Goal: Task Accomplishment & Management: Use online tool/utility

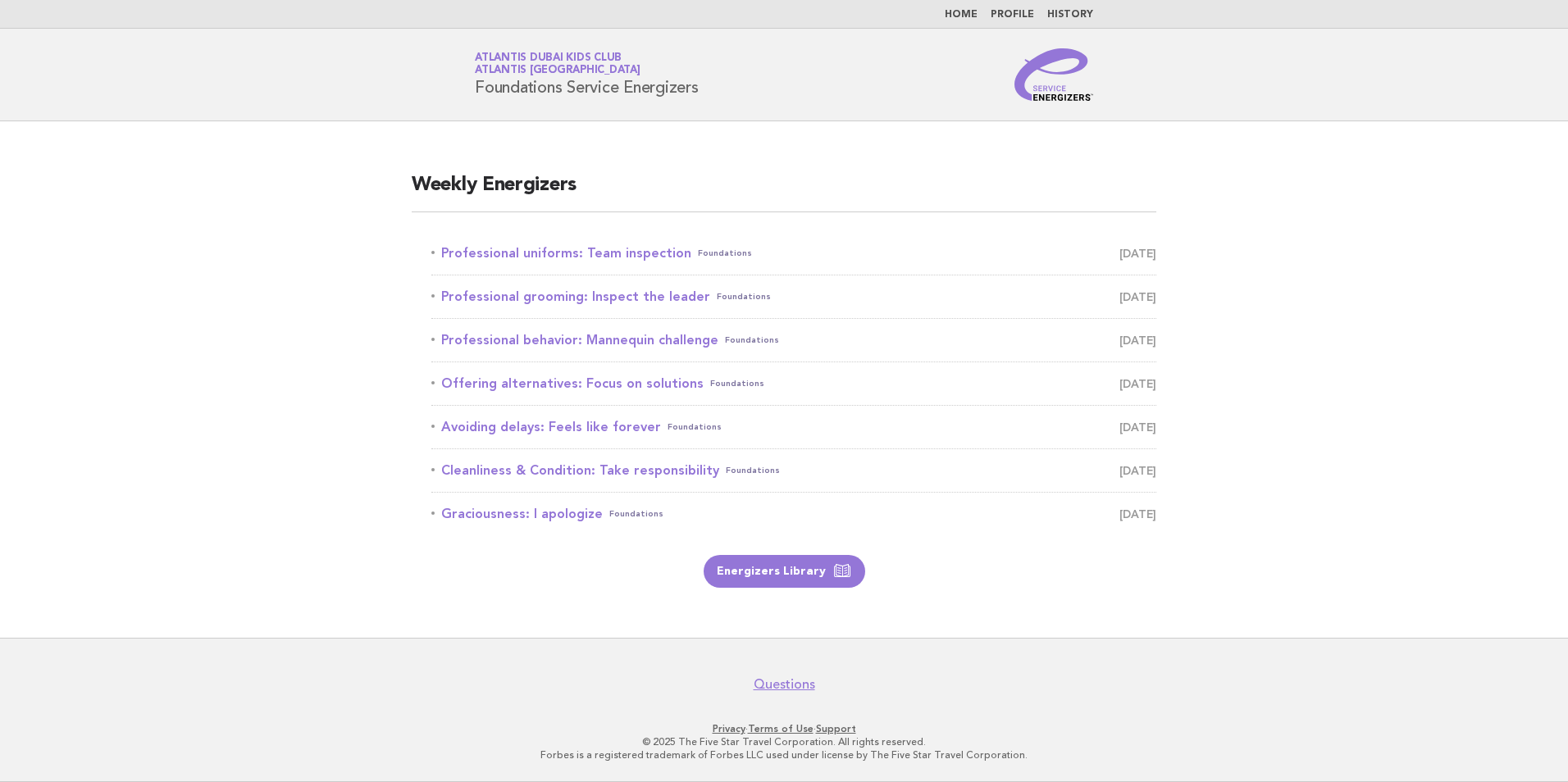
click at [593, 254] on link "Professional uniforms: Team inspection Foundations September 3" at bounding box center [794, 253] width 725 height 23
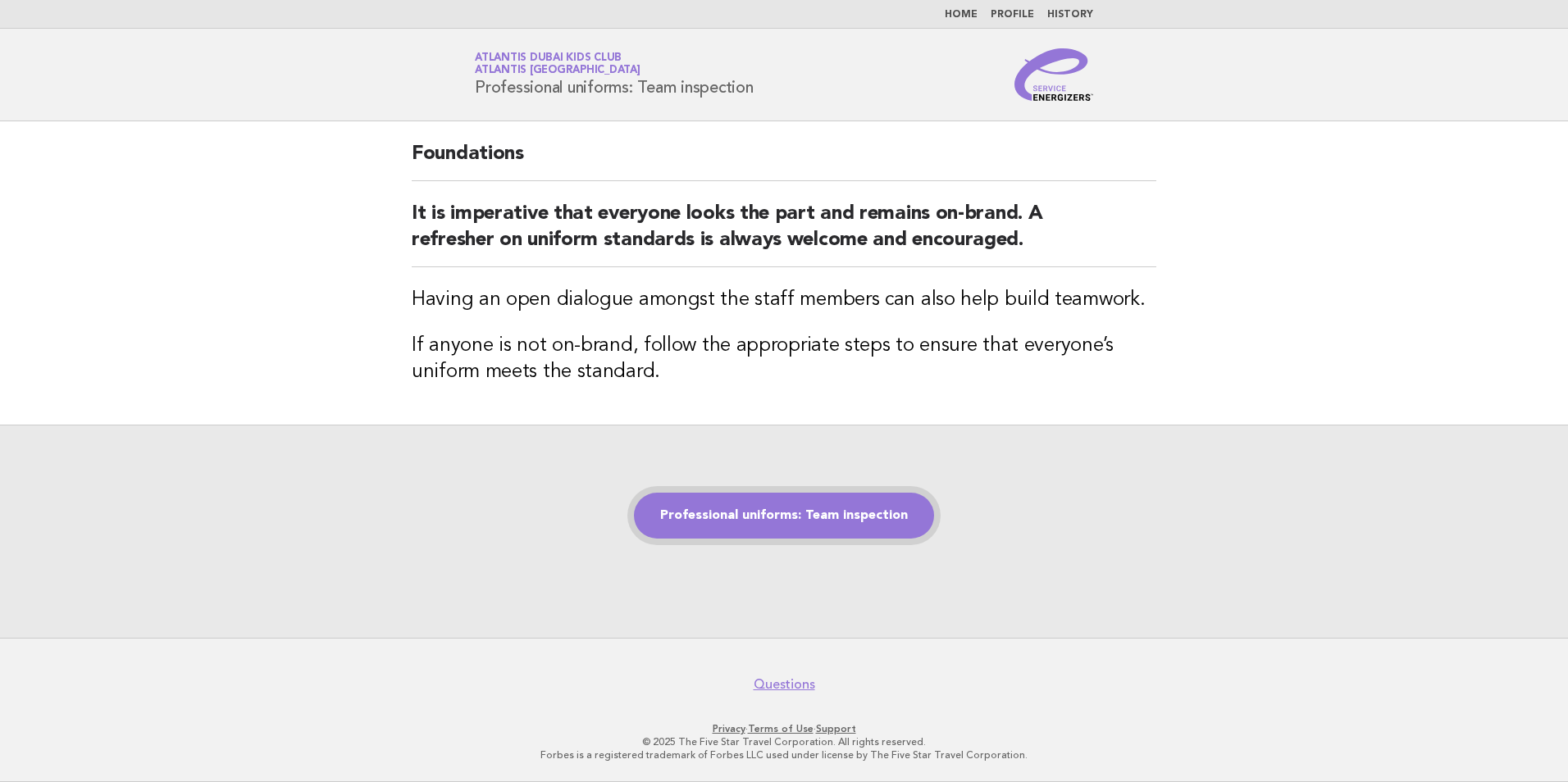
click at [784, 495] on link "Professional uniforms: Team inspection" at bounding box center [784, 516] width 300 height 46
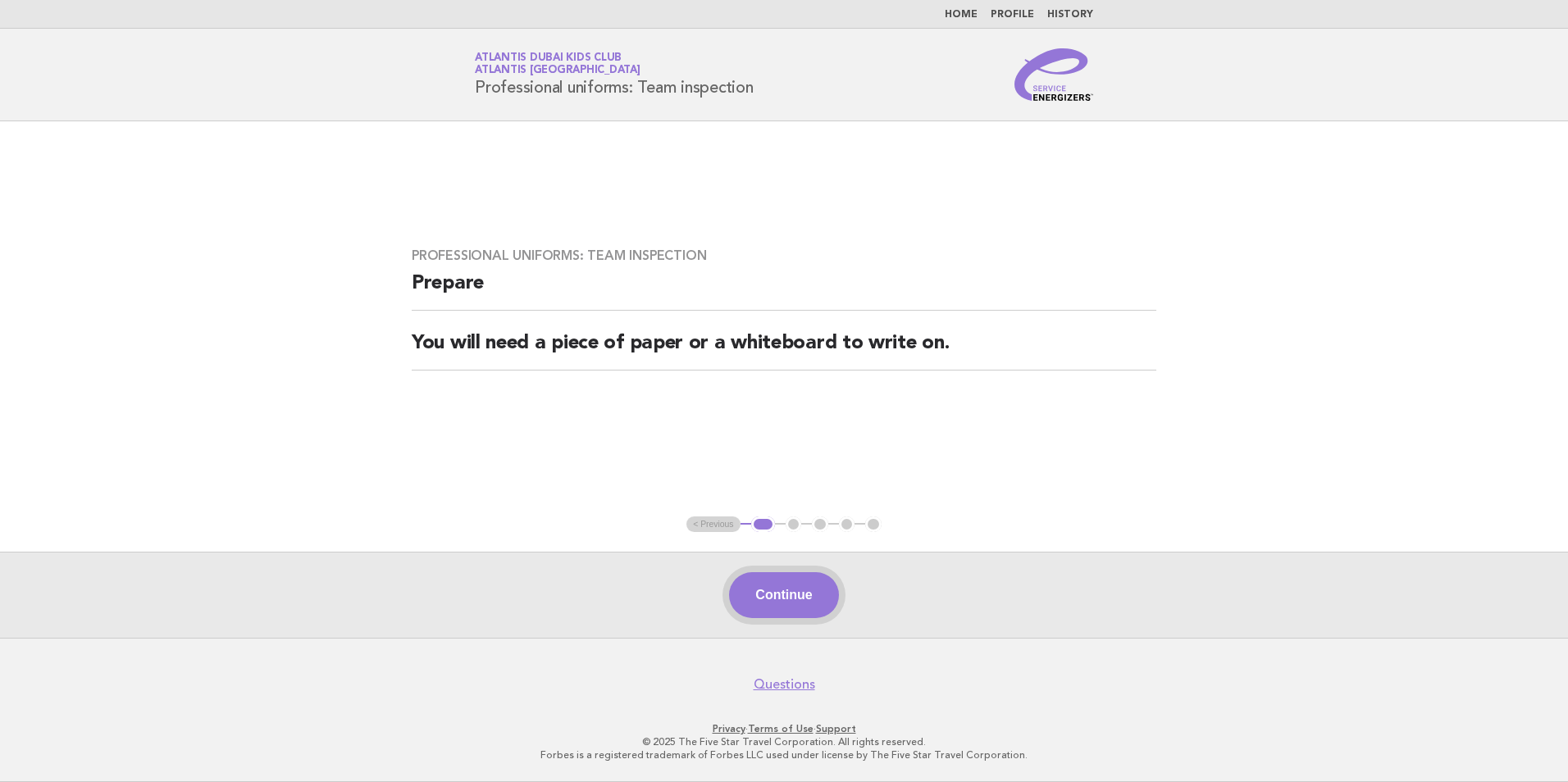
click at [803, 596] on button "Continue" at bounding box center [783, 595] width 109 height 46
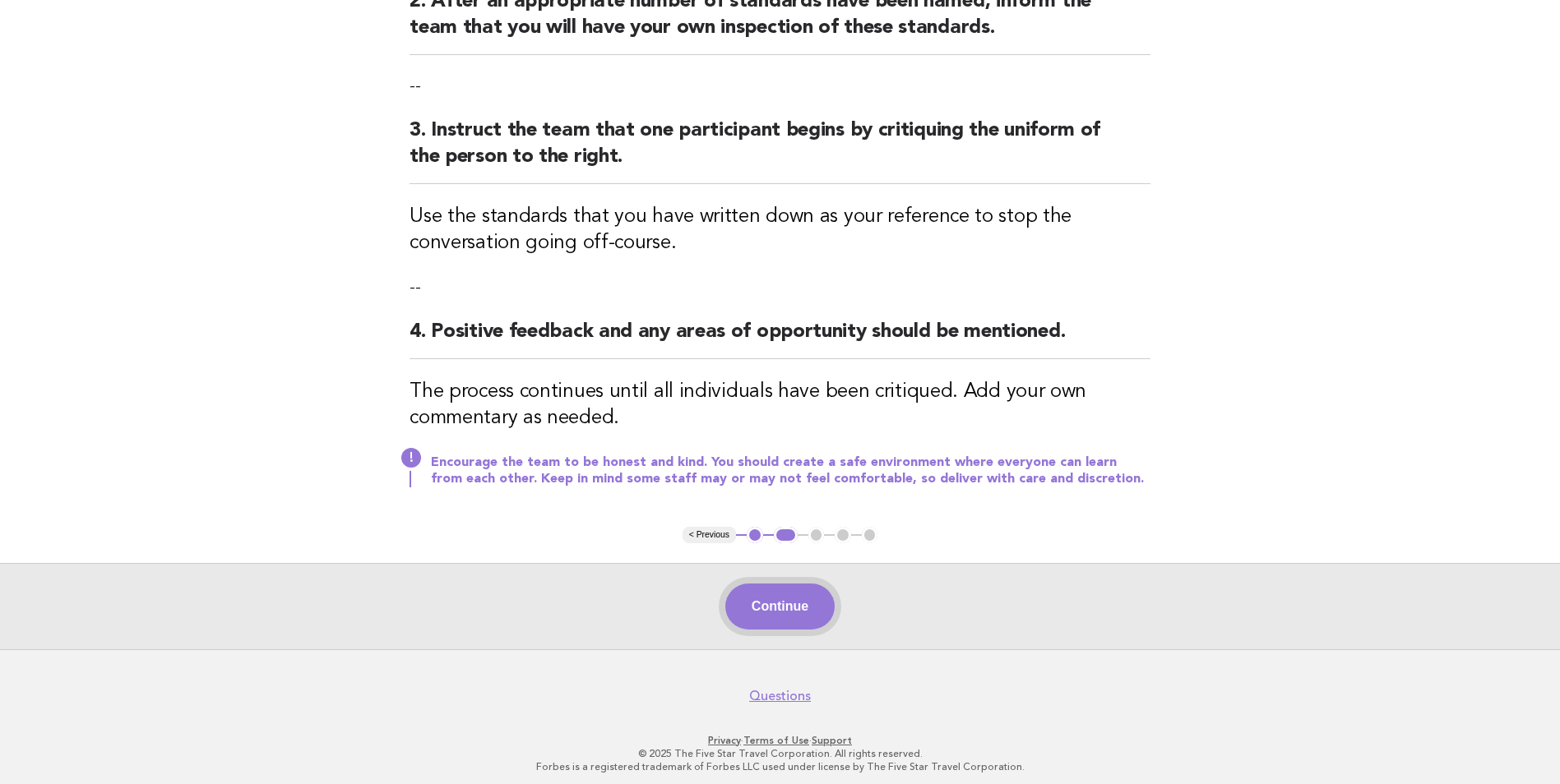
click at [784, 608] on button "Continue" at bounding box center [780, 607] width 109 height 46
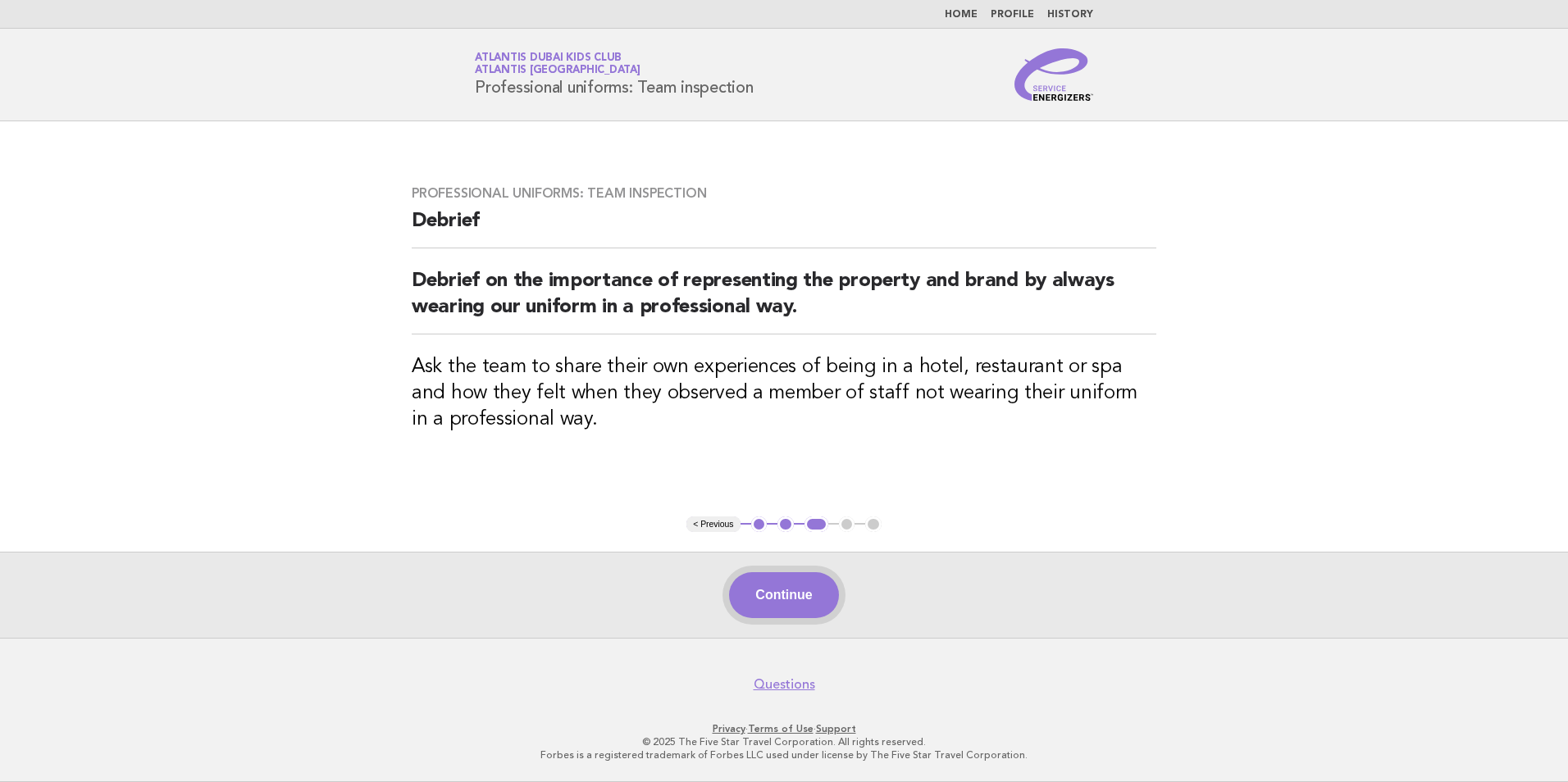
click at [787, 605] on button "Continue" at bounding box center [783, 595] width 109 height 46
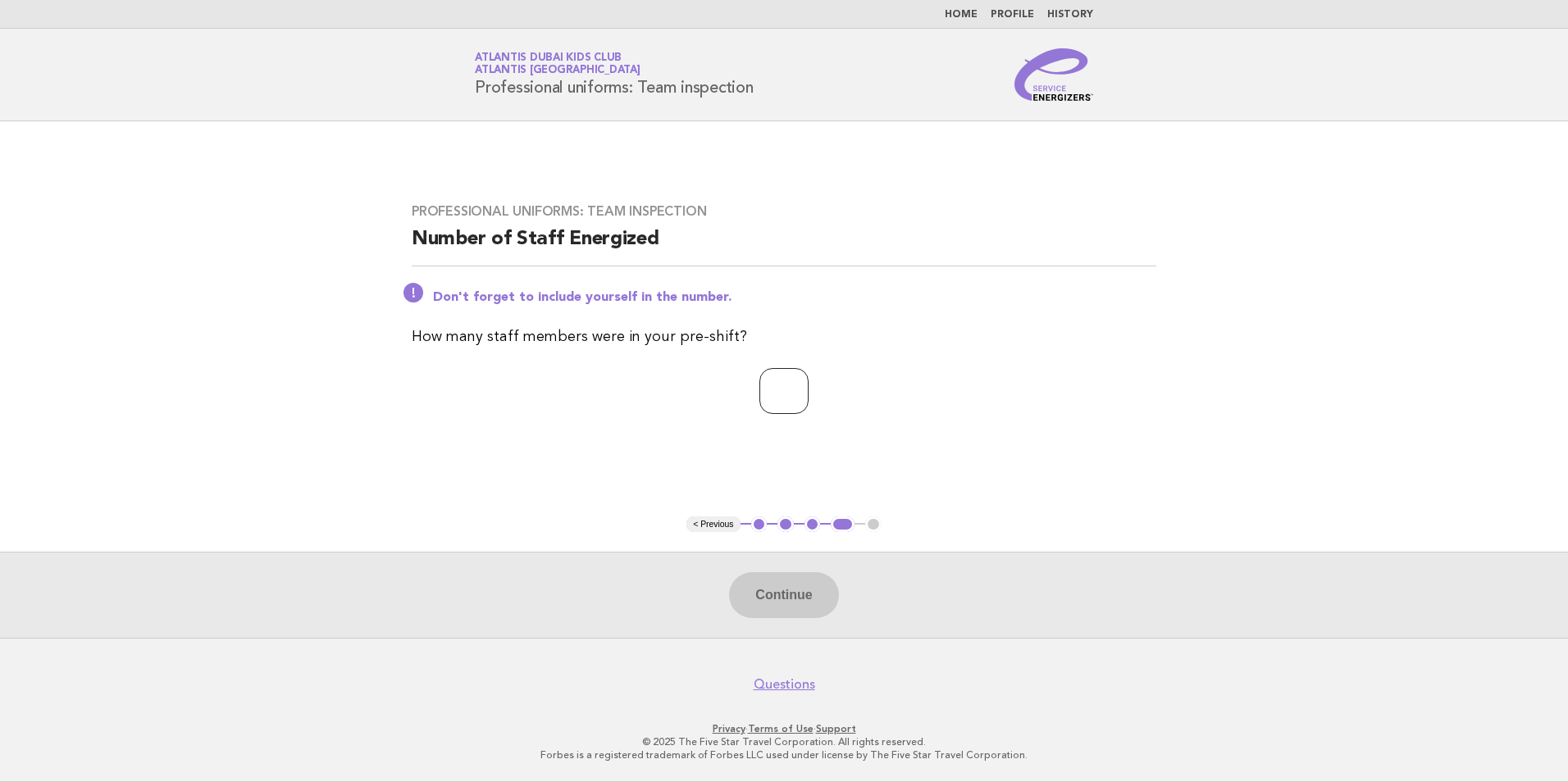
click at [802, 391] on input "number" at bounding box center [784, 391] width 50 height 46
type input "**"
click at [793, 606] on button "Continue" at bounding box center [783, 595] width 109 height 46
